Goal: Information Seeking & Learning: Learn about a topic

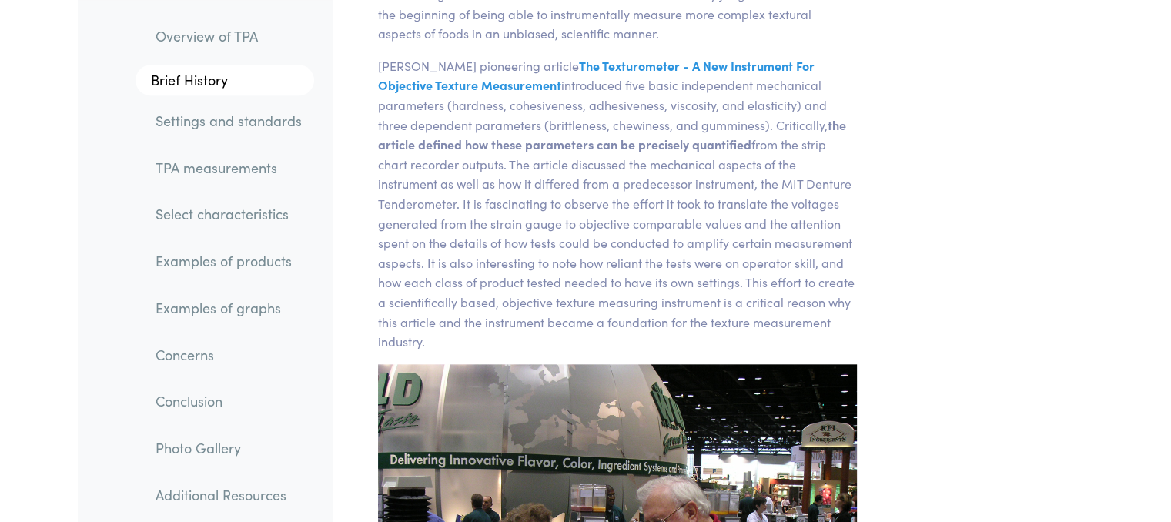
scroll to position [1309, 0]
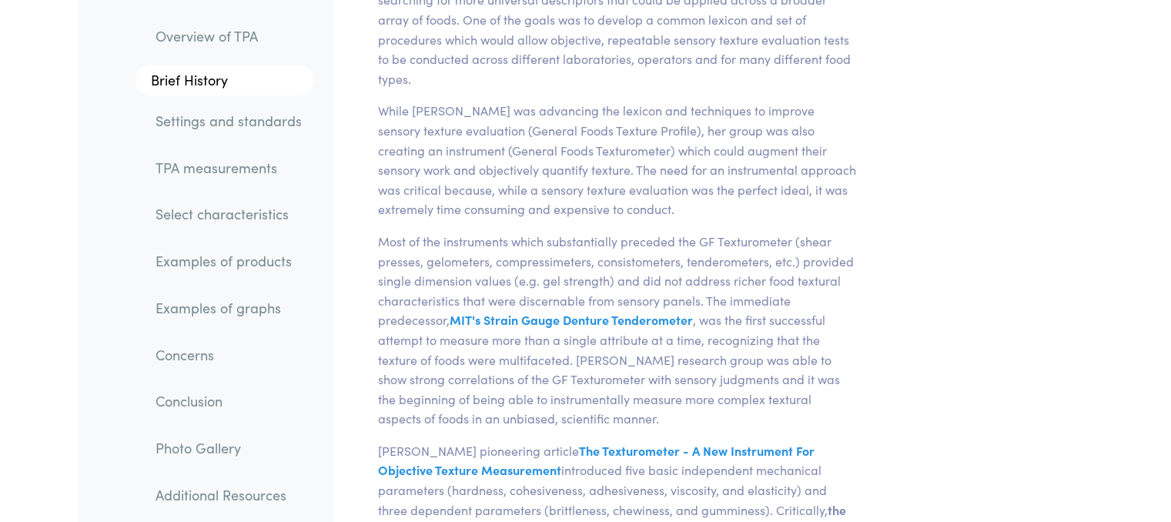
click at [263, 211] on link "Select characteristics" at bounding box center [228, 214] width 171 height 35
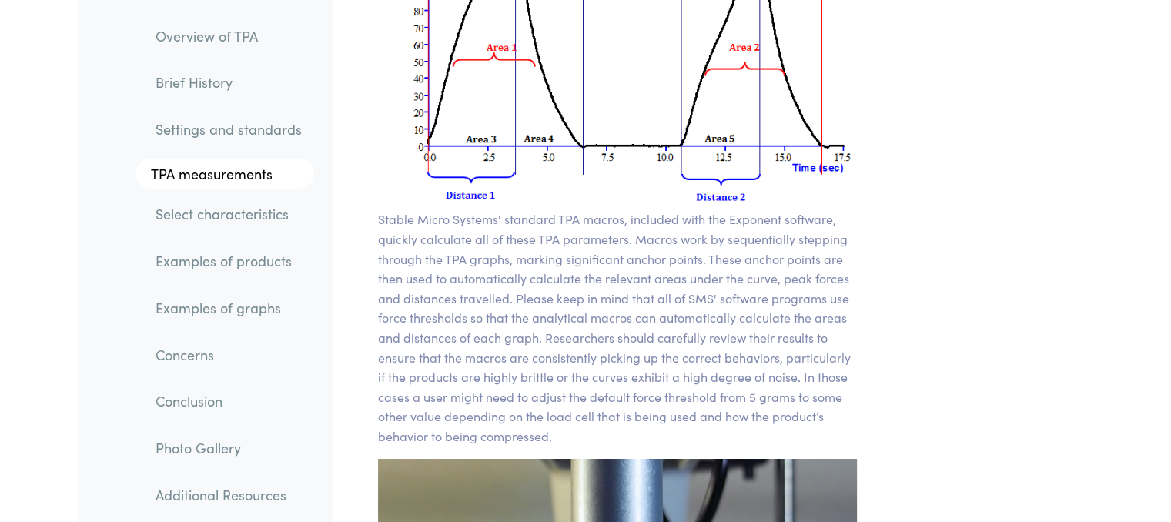
click at [260, 173] on link "TPA measurements" at bounding box center [225, 174] width 179 height 31
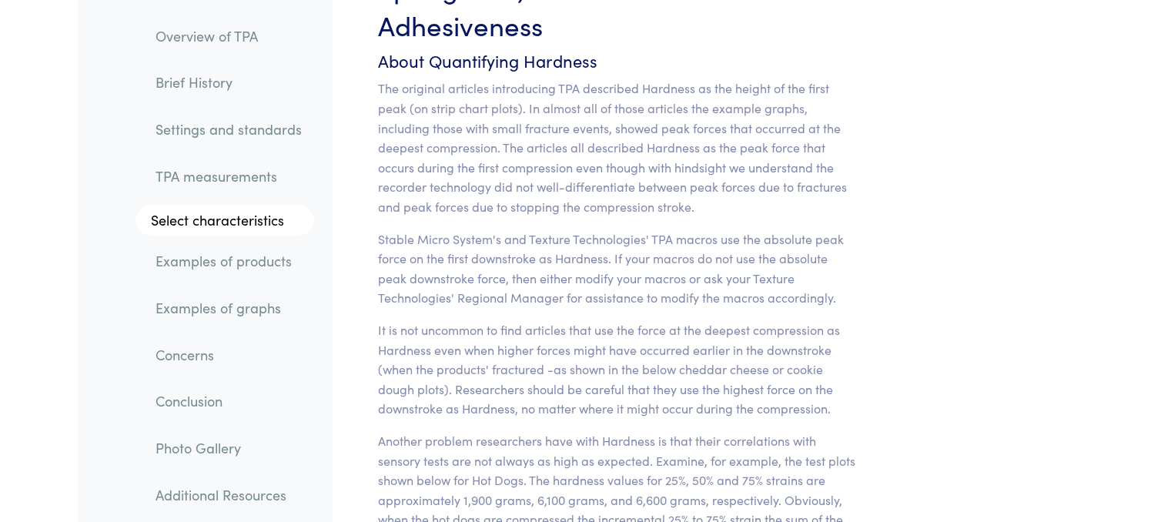
scroll to position [12194, 0]
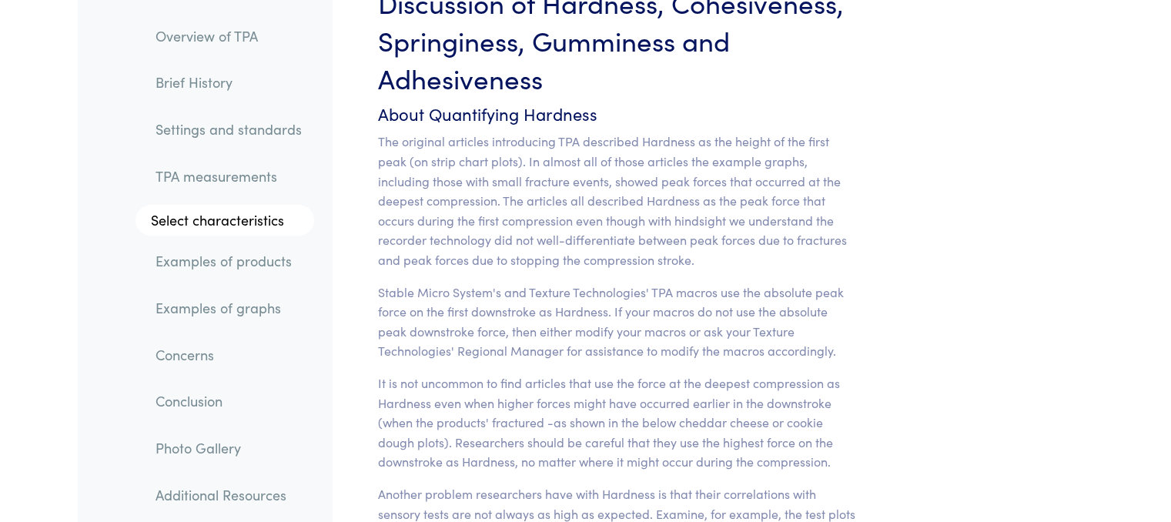
click at [200, 263] on link "Examples of products" at bounding box center [228, 261] width 171 height 35
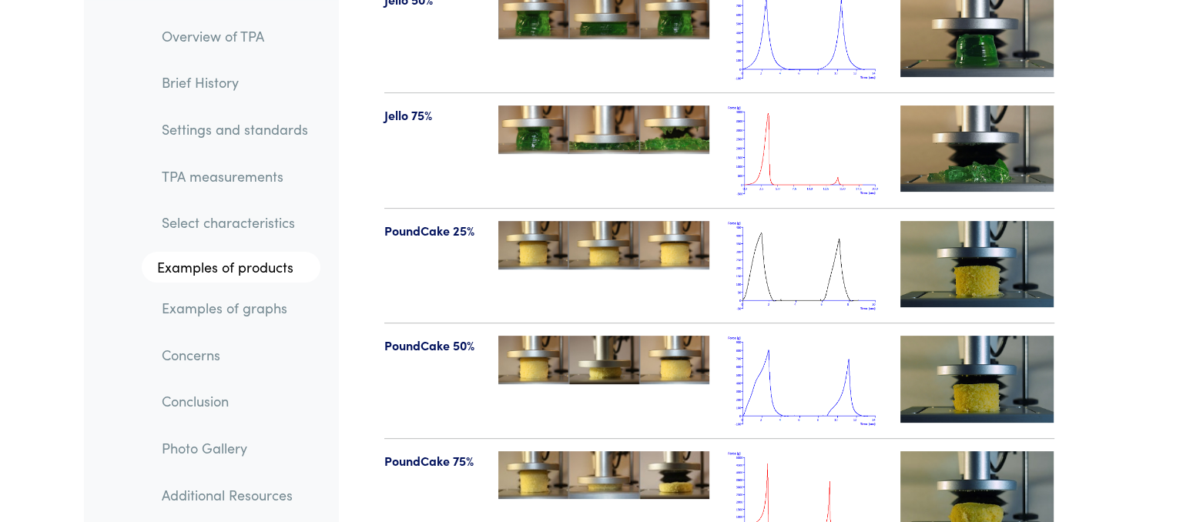
scroll to position [17953, 0]
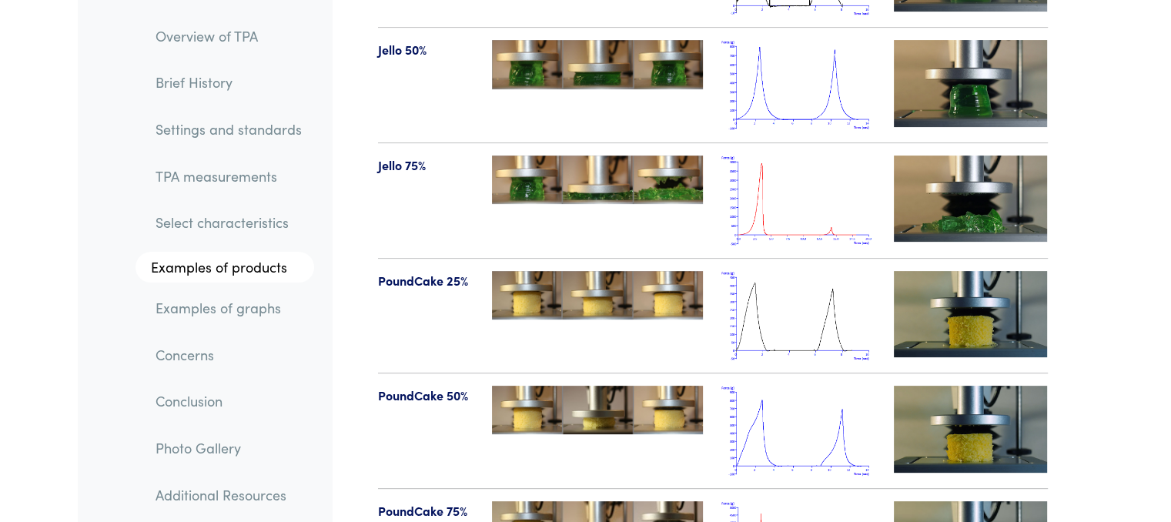
click at [1001, 271] on img at bounding box center [971, 314] width 154 height 86
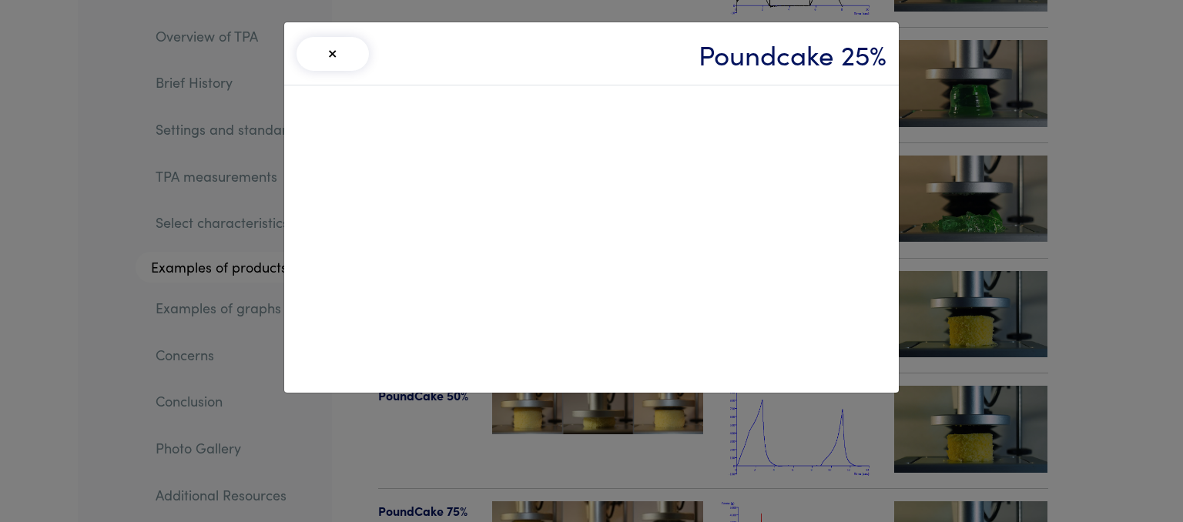
click at [955, 232] on div "× Poundcake 25%" at bounding box center [591, 261] width 1183 height 522
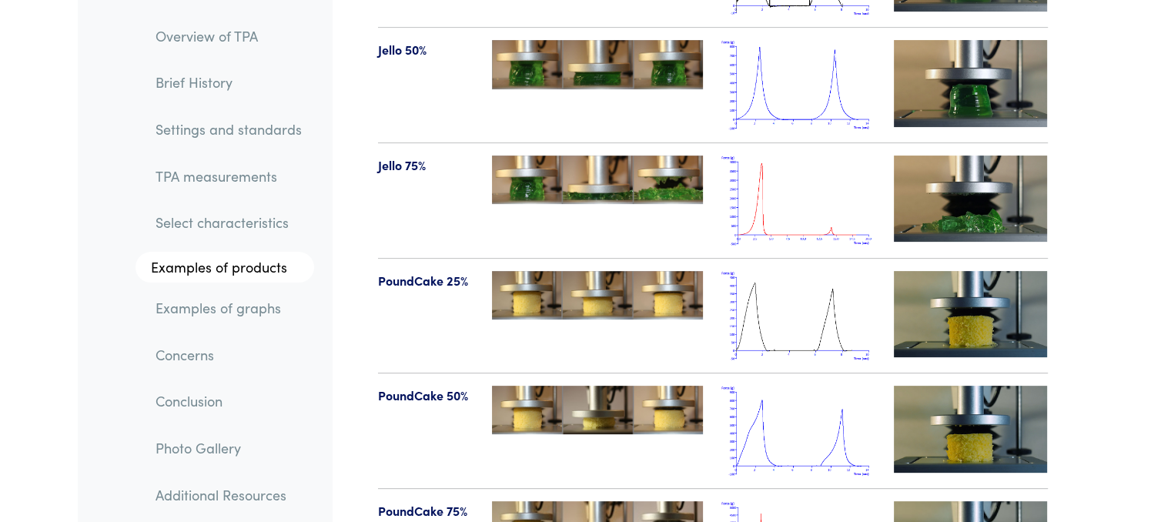
click at [999, 386] on img at bounding box center [971, 429] width 154 height 86
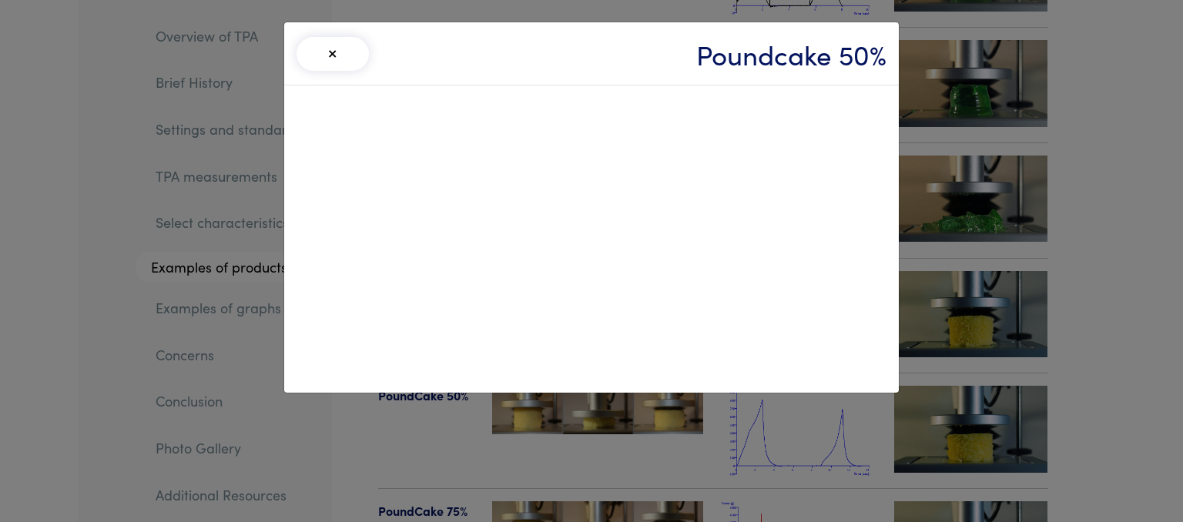
click at [1004, 323] on div "× Poundcake 50%" at bounding box center [591, 261] width 1183 height 522
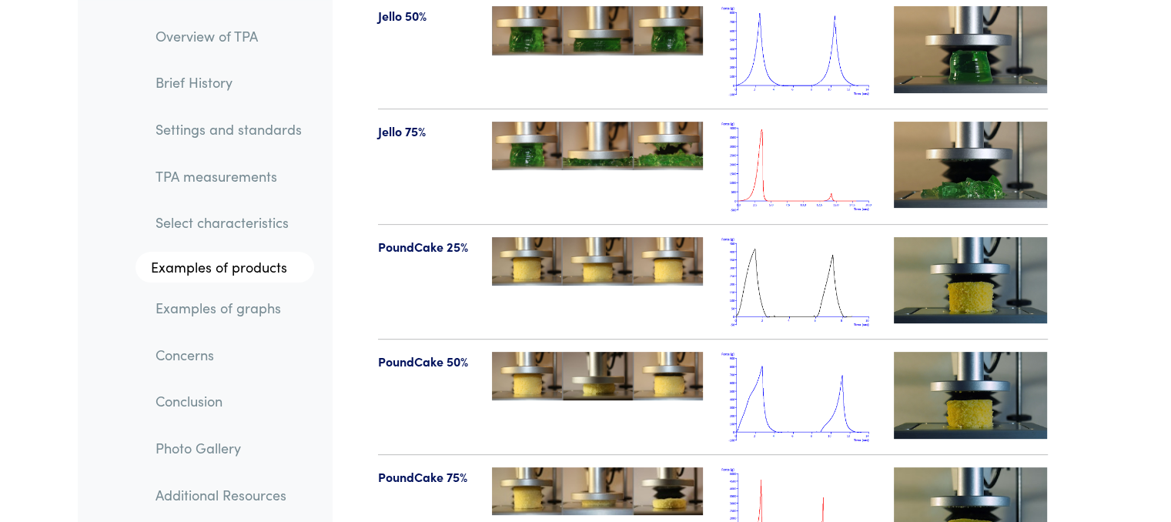
scroll to position [18107, 0]
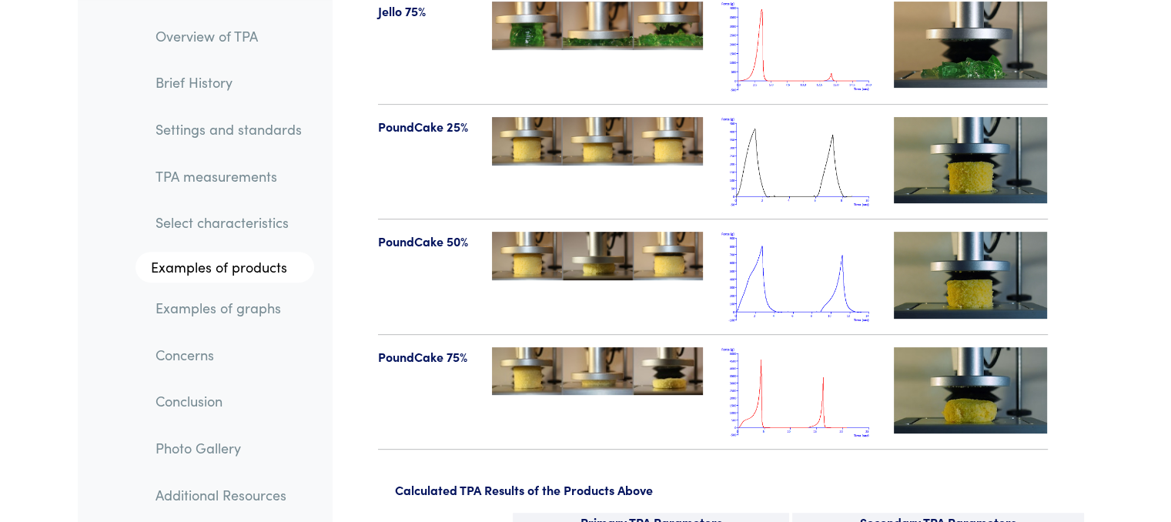
click at [983, 353] on img at bounding box center [971, 390] width 154 height 86
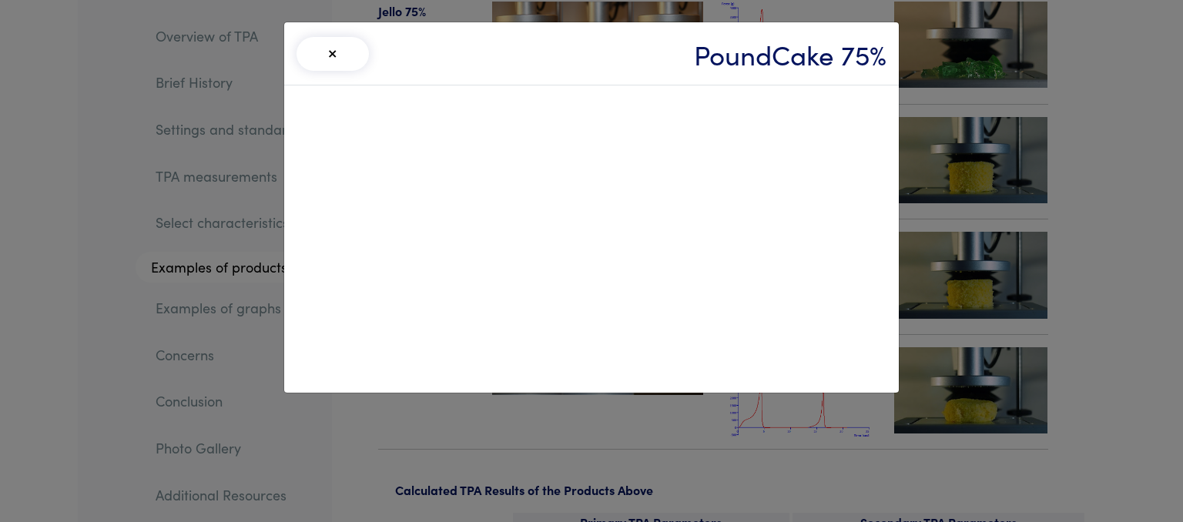
click at [1117, 333] on div "× PoundCake 75%" at bounding box center [591, 261] width 1183 height 522
